Goal: Check status: Check status

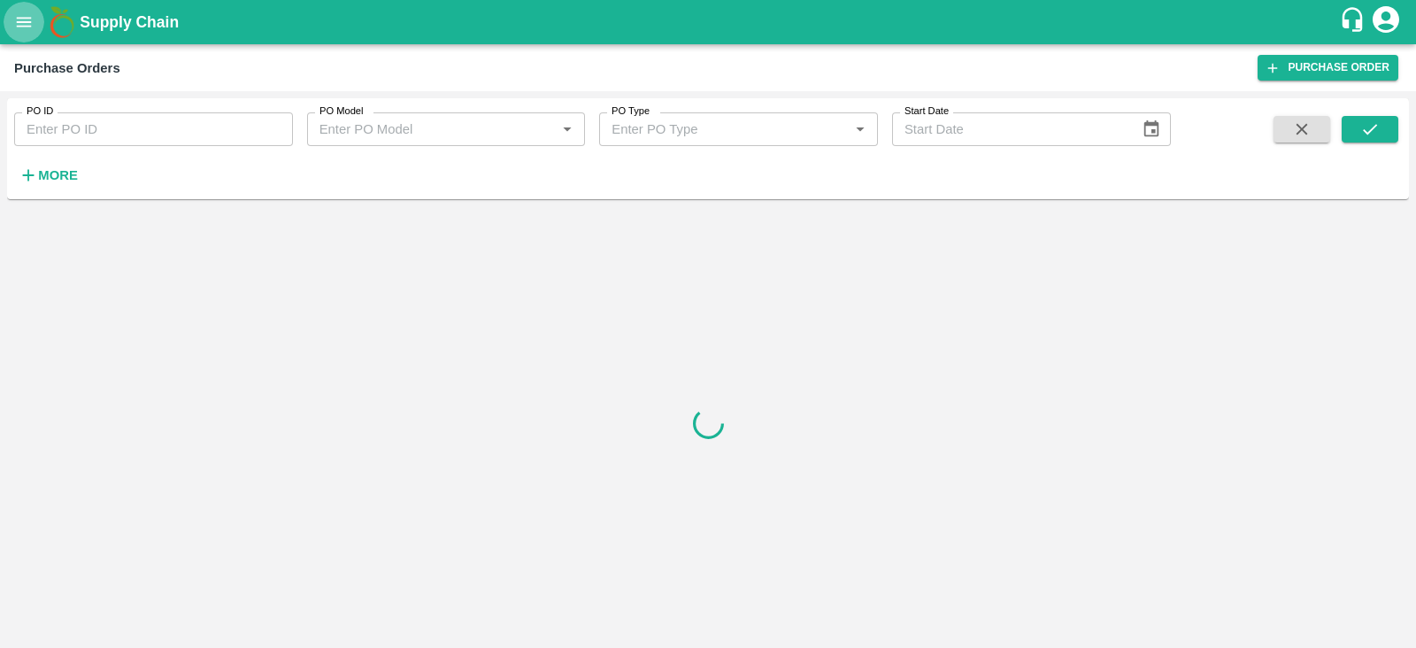
click at [21, 21] on icon "open drawer" at bounding box center [24, 22] width 15 height 10
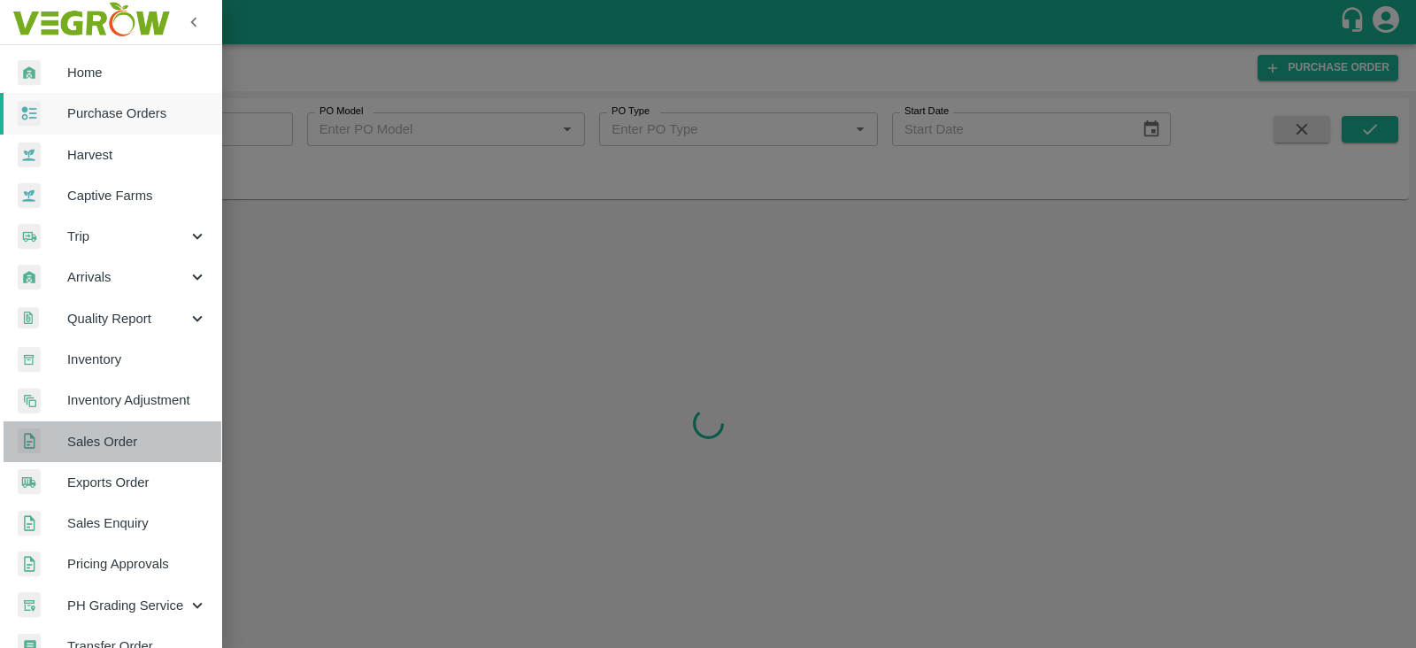
click at [119, 439] on span "Sales Order" at bounding box center [137, 441] width 140 height 19
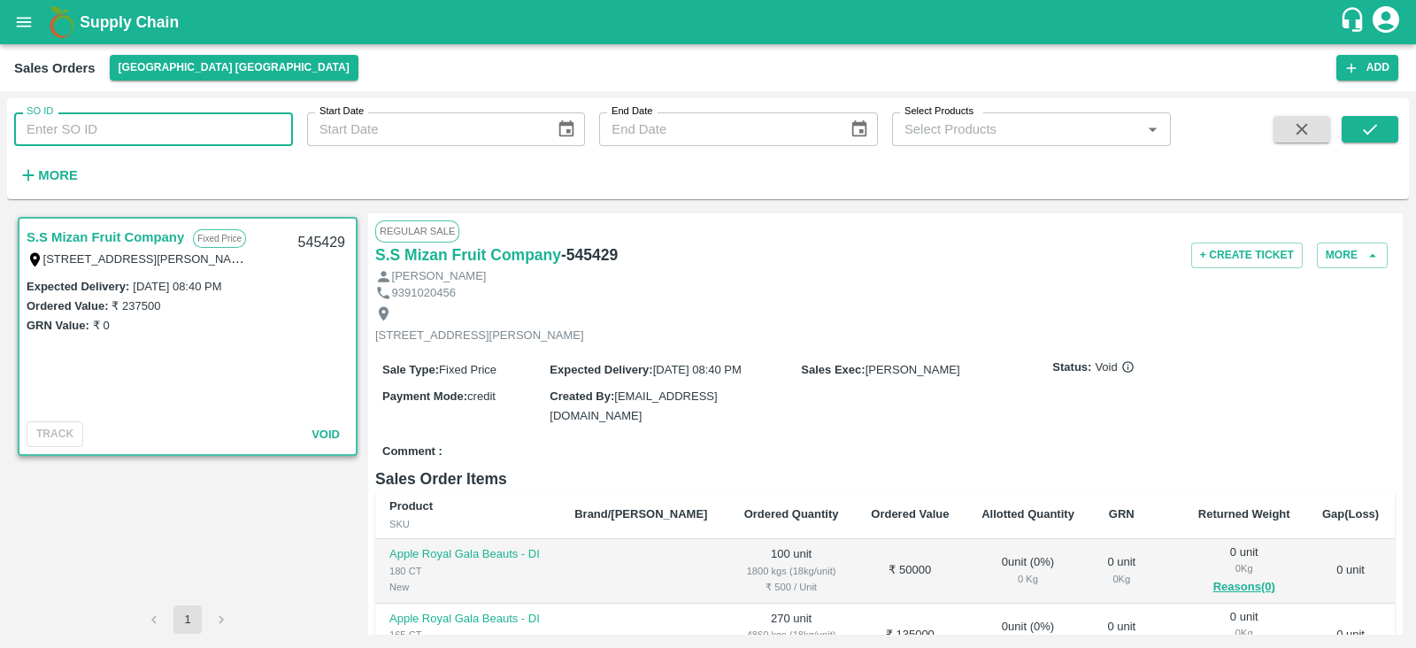
click at [89, 126] on input "SO ID" at bounding box center [153, 129] width 279 height 34
paste input "593561"
type input "593561"
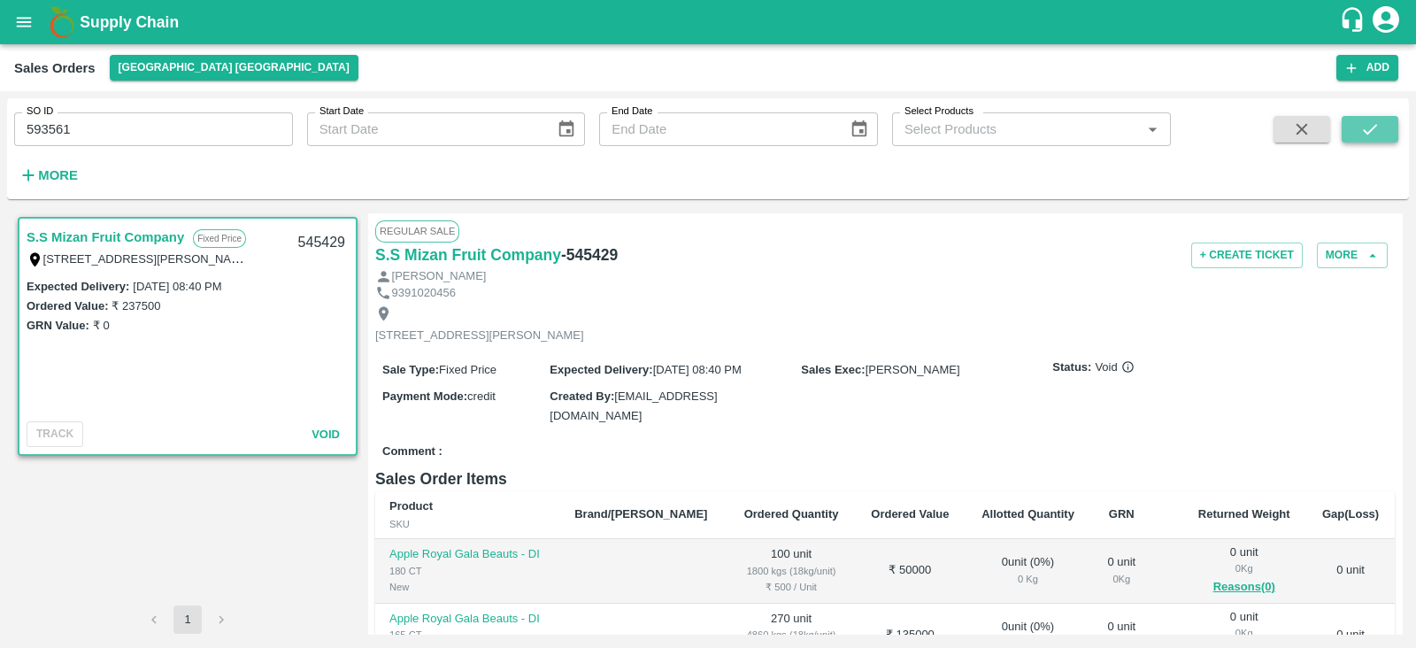
click at [1376, 125] on icon "submit" at bounding box center [1370, 129] width 14 height 11
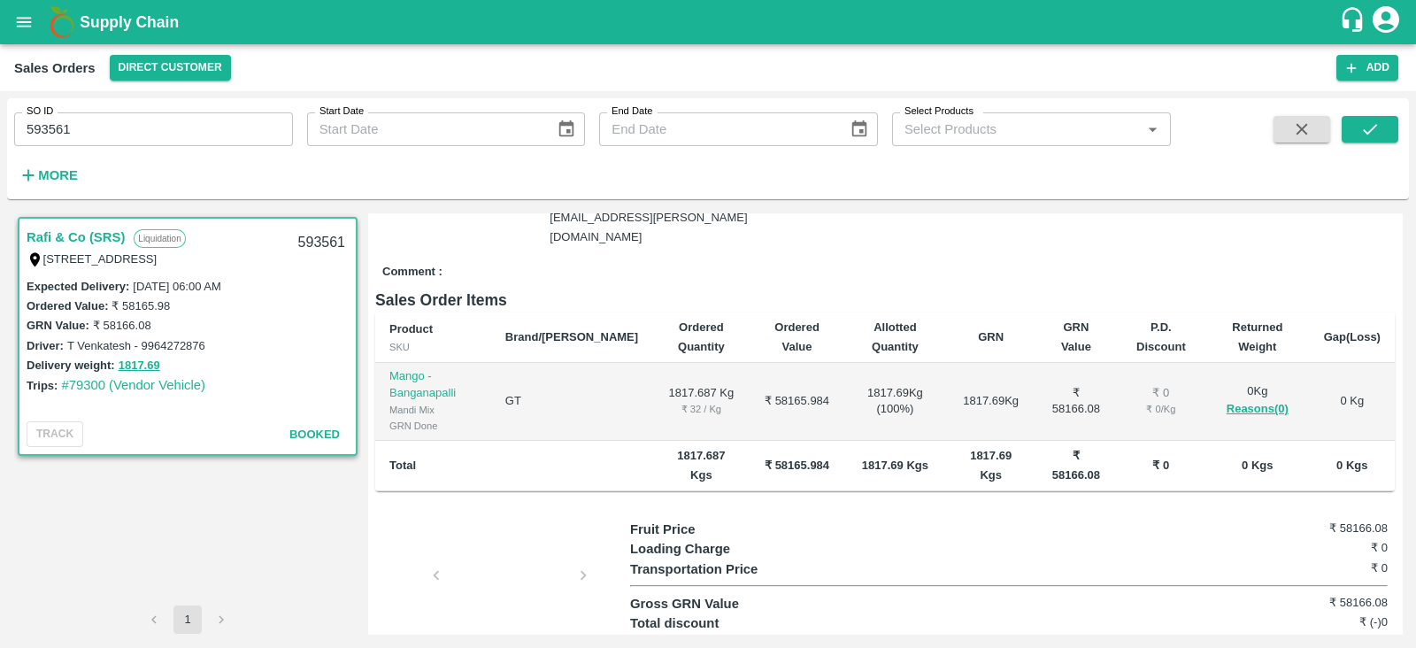
scroll to position [305, 0]
